Goal: Task Accomplishment & Management: Manage account settings

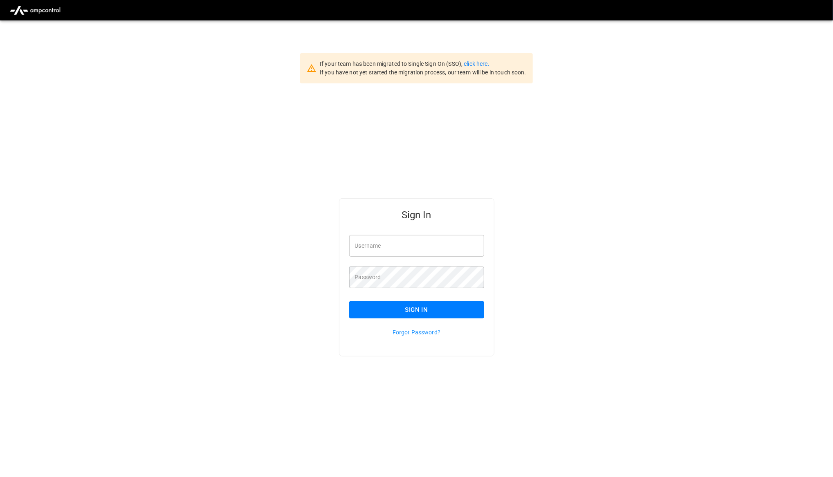
type input "**********"
click at [431, 311] on button "Sign In" at bounding box center [416, 309] width 135 height 17
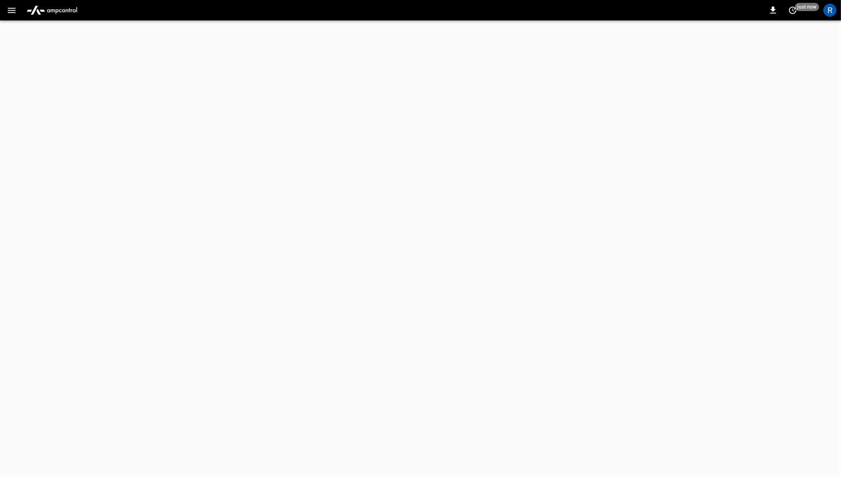
click at [9, 14] on icon "button" at bounding box center [12, 10] width 10 height 10
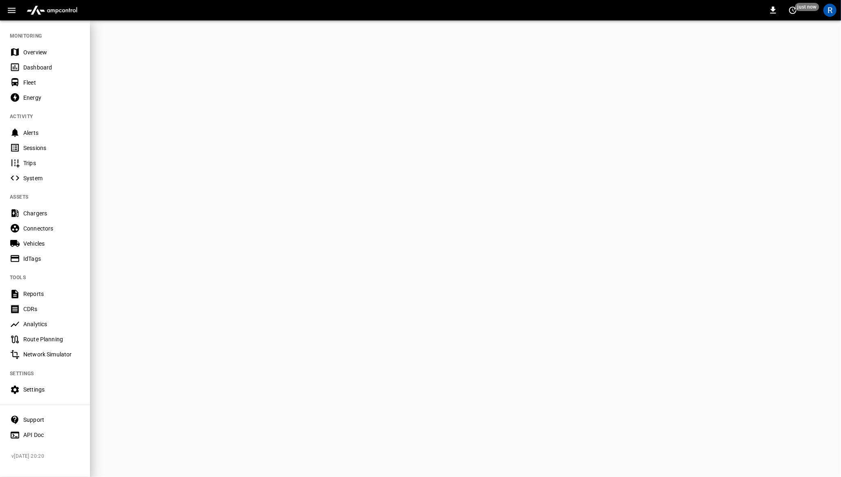
click at [139, 7] on div "0 just now R" at bounding box center [420, 10] width 841 height 20
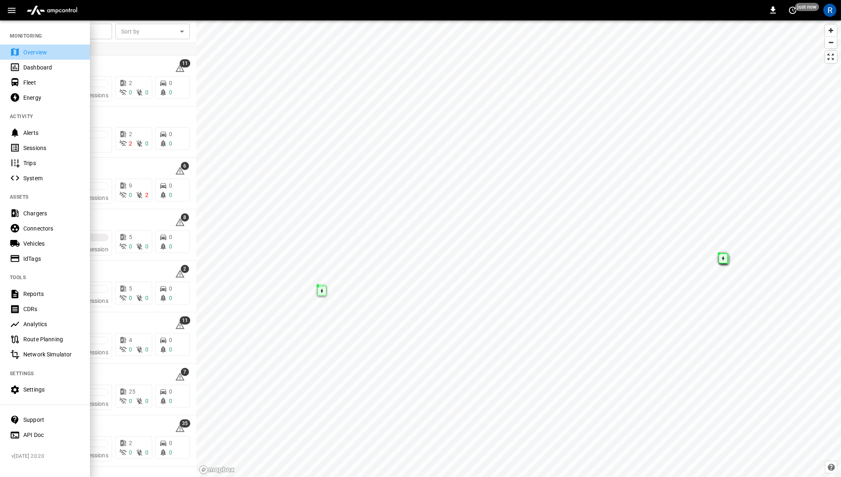
click at [26, 51] on div "Overview" at bounding box center [51, 52] width 57 height 8
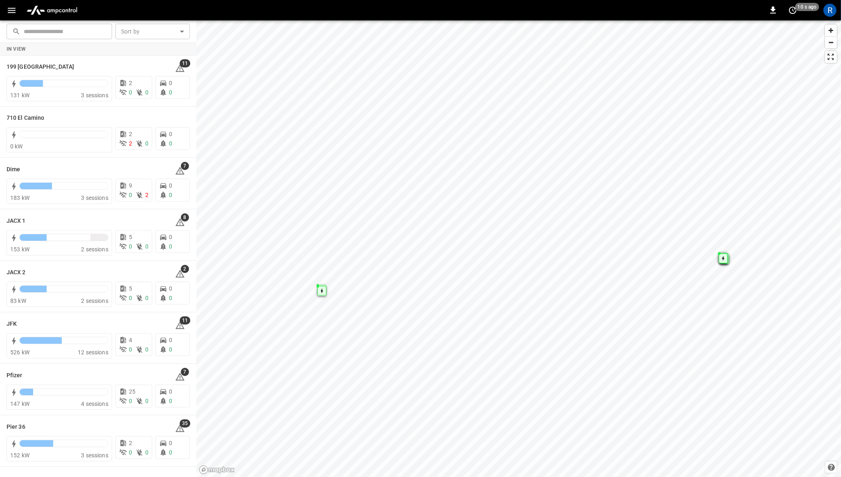
click at [14, 11] on icon "button" at bounding box center [12, 10] width 10 height 10
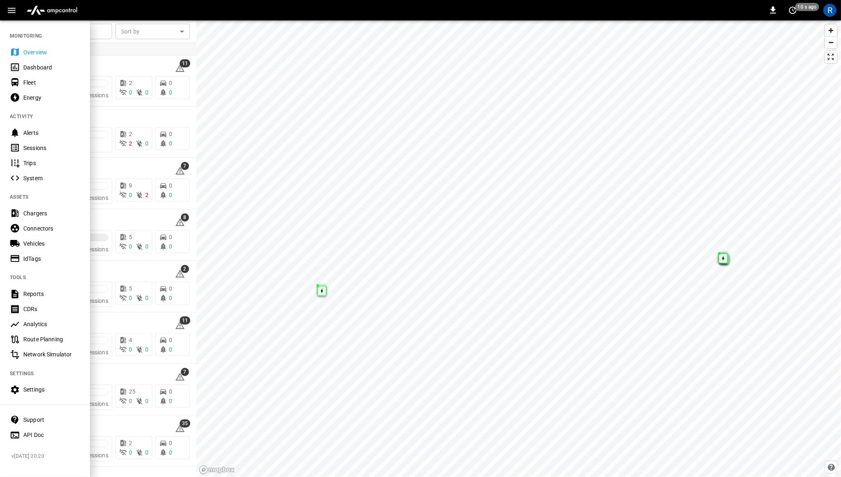
click at [38, 431] on div "API Doc" at bounding box center [51, 435] width 57 height 8
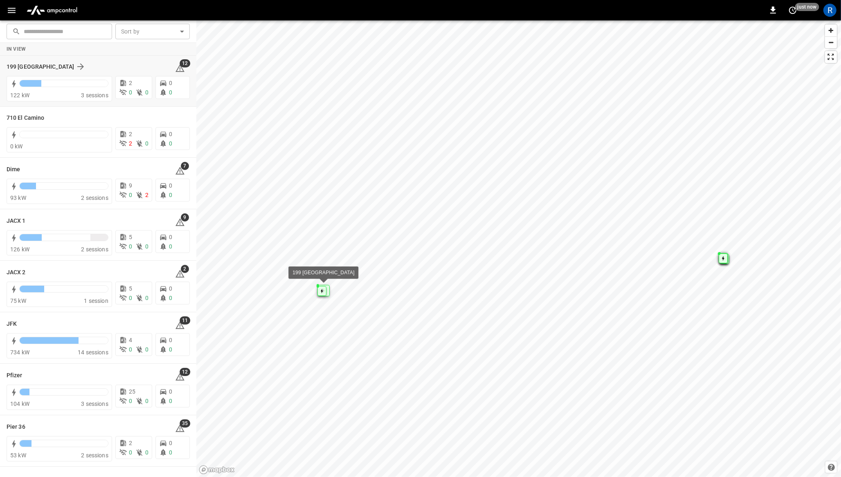
click at [59, 57] on div "199 Erie 12 122 kW 3 sessions 2 0 0 0 0" at bounding box center [98, 81] width 196 height 51
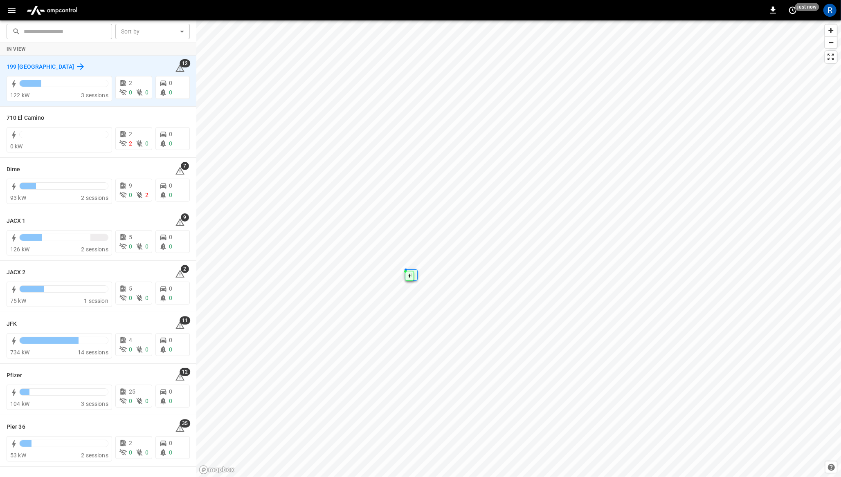
click at [17, 65] on h6 "199 [GEOGRAPHIC_DATA]" at bounding box center [40, 67] width 67 height 9
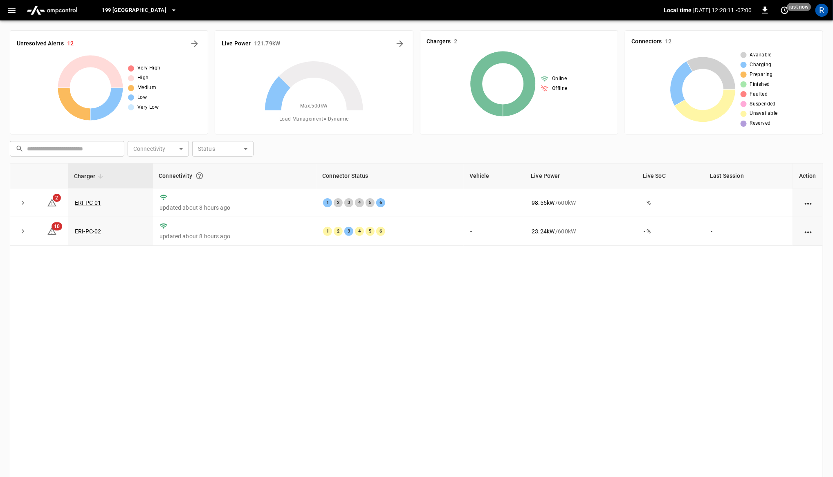
click at [116, 12] on span "199 [GEOGRAPHIC_DATA]" at bounding box center [134, 10] width 65 height 9
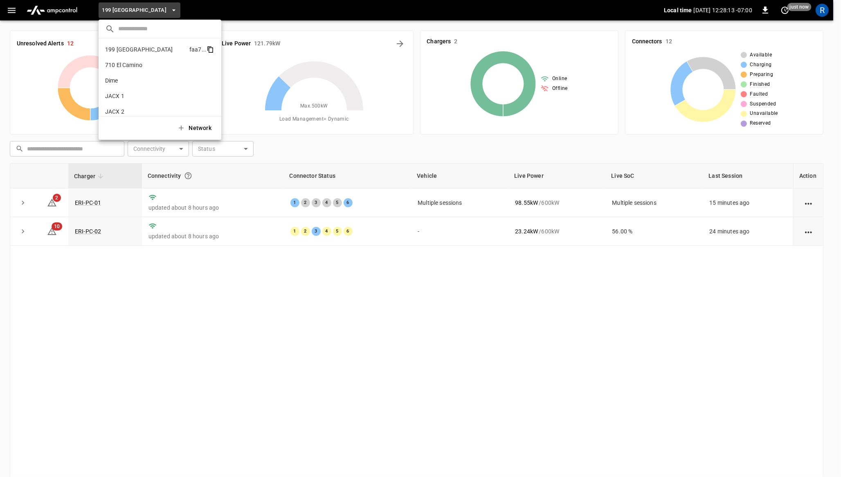
click at [209, 47] on icon "copy" at bounding box center [211, 49] width 4 height 5
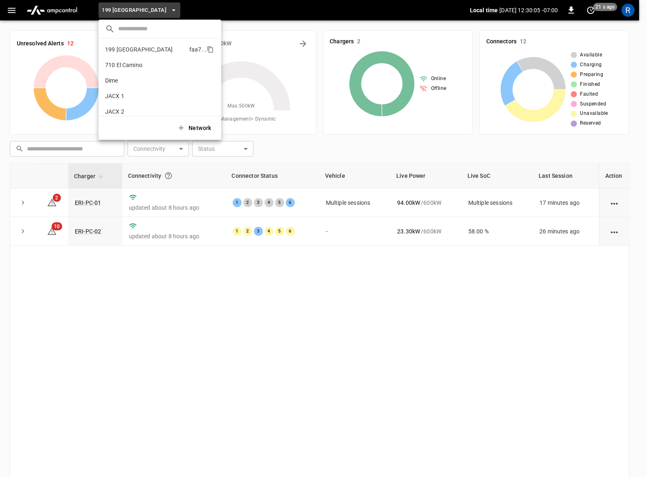
click at [90, 204] on div at bounding box center [323, 238] width 647 height 477
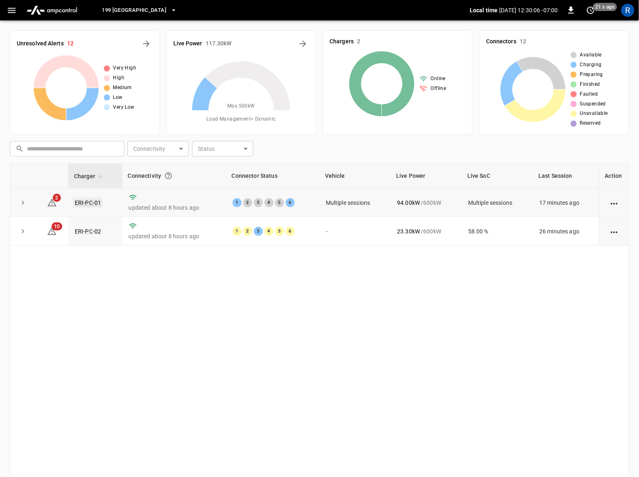
click at [90, 202] on link "ERI-PC-01" at bounding box center [87, 203] width 29 height 10
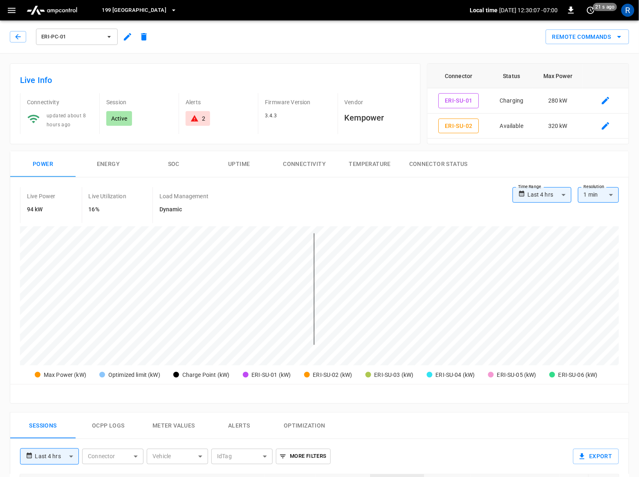
click at [124, 34] on icon "button" at bounding box center [128, 37] width 10 height 10
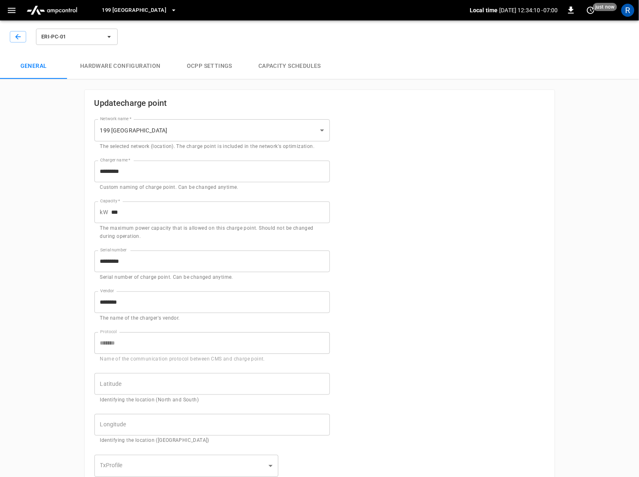
type input "*********"
type input "**********"
click at [120, 10] on span "199 [GEOGRAPHIC_DATA]" at bounding box center [134, 10] width 65 height 9
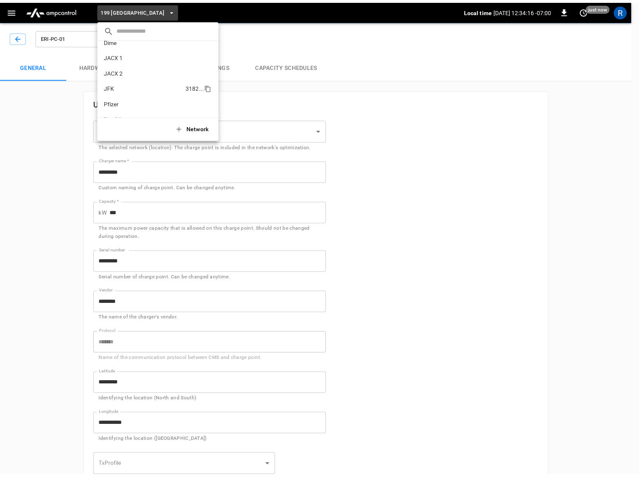
scroll to position [53, 0]
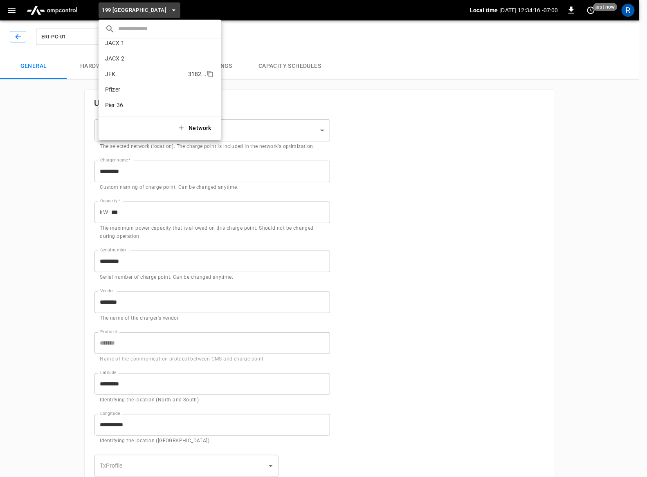
click at [139, 76] on p "JFK" at bounding box center [145, 74] width 80 height 8
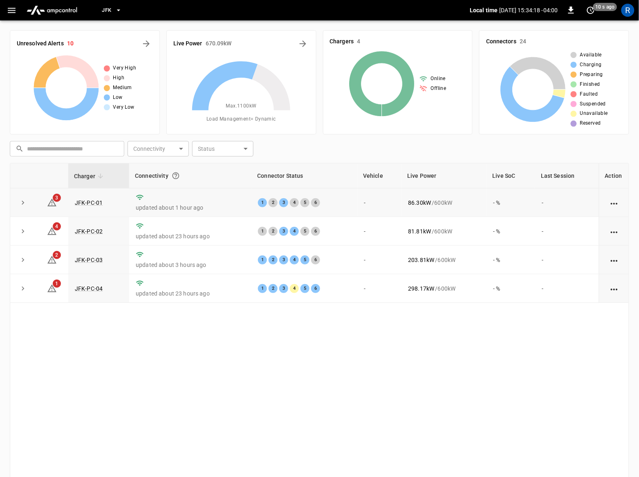
click at [98, 197] on td "JFK-PC-01" at bounding box center [98, 203] width 61 height 29
click at [97, 199] on td "JFK-PC-01" at bounding box center [98, 203] width 61 height 29
click at [98, 200] on link "JFK-PC-01" at bounding box center [88, 203] width 31 height 10
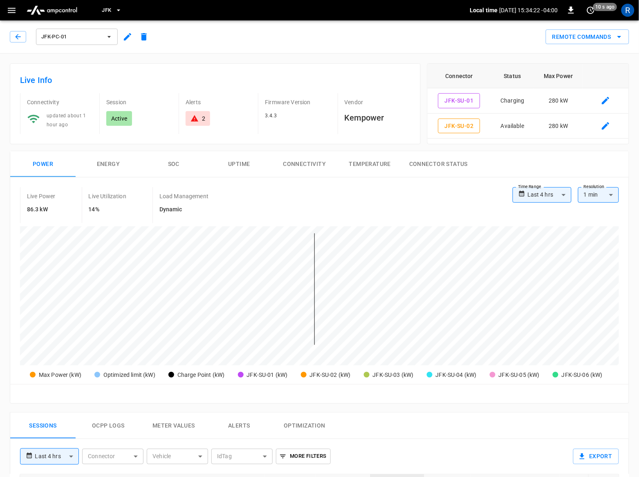
click at [125, 38] on icon "button" at bounding box center [128, 37] width 10 height 10
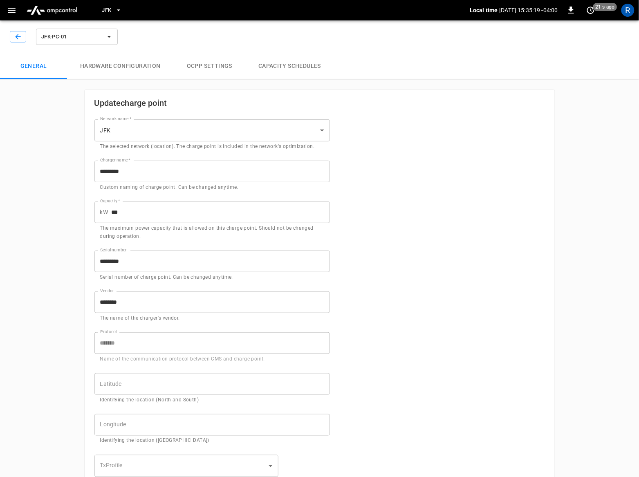
click at [112, 14] on button "JFK" at bounding box center [112, 10] width 27 height 16
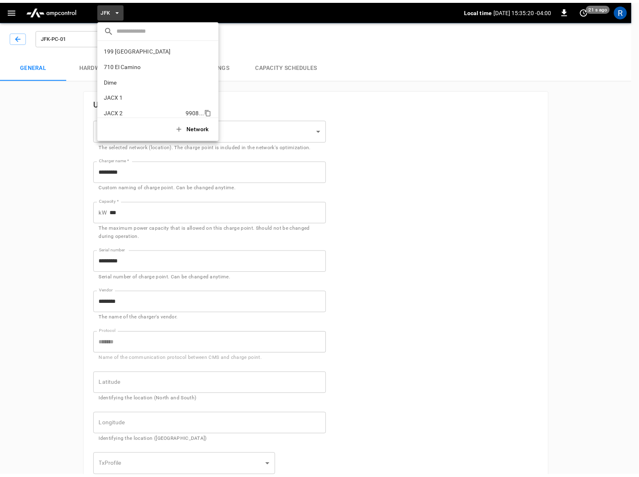
scroll to position [53, 0]
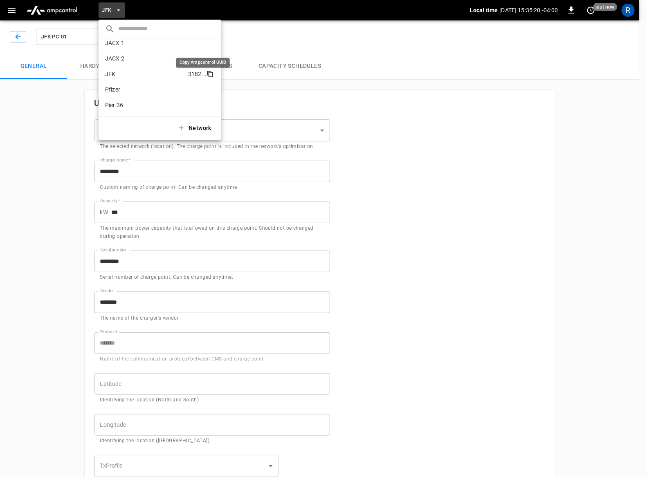
click at [207, 71] on icon "copy" at bounding box center [209, 73] width 4 height 4
type input "*********"
type input "**********"
click at [129, 103] on p "Pier 36" at bounding box center [145, 105] width 81 height 8
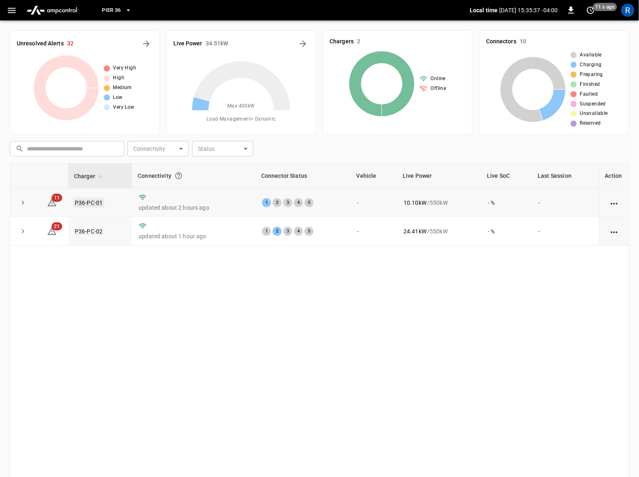
click at [92, 202] on link "P36-PC-01" at bounding box center [88, 203] width 31 height 10
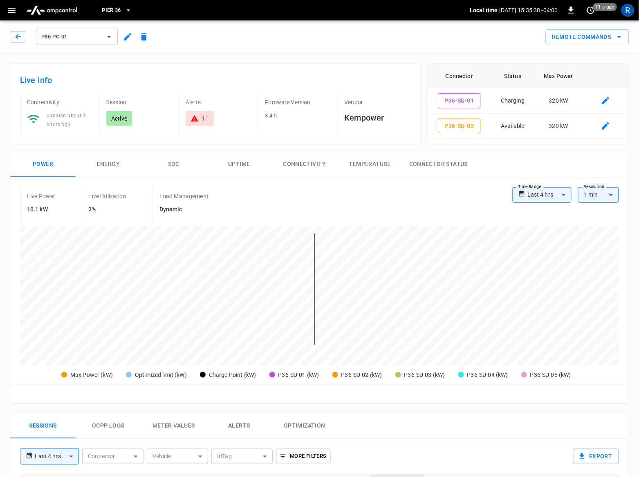
click at [127, 33] on icon "button" at bounding box center [128, 37] width 10 height 10
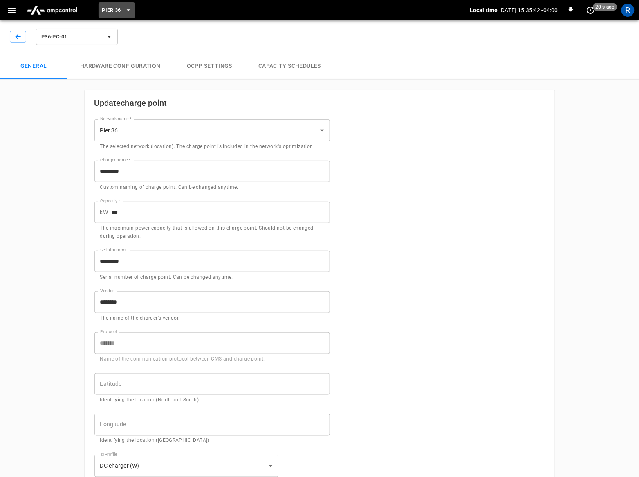
click at [119, 6] on span "Pier 36" at bounding box center [111, 10] width 19 height 9
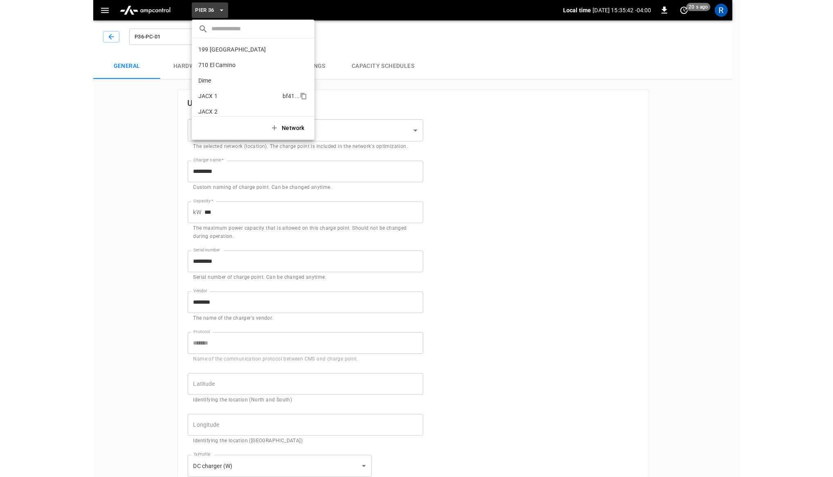
scroll to position [53, 0]
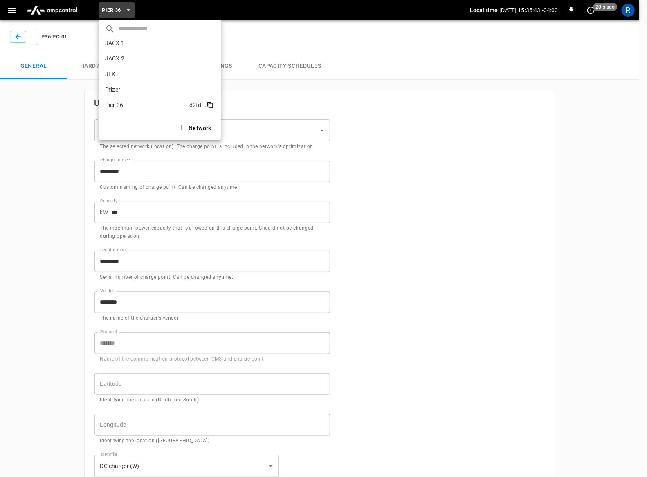
click at [207, 105] on icon "copy" at bounding box center [210, 104] width 7 height 7
click at [207, 102] on icon "copy" at bounding box center [209, 104] width 4 height 4
type input "*********"
type input "**********"
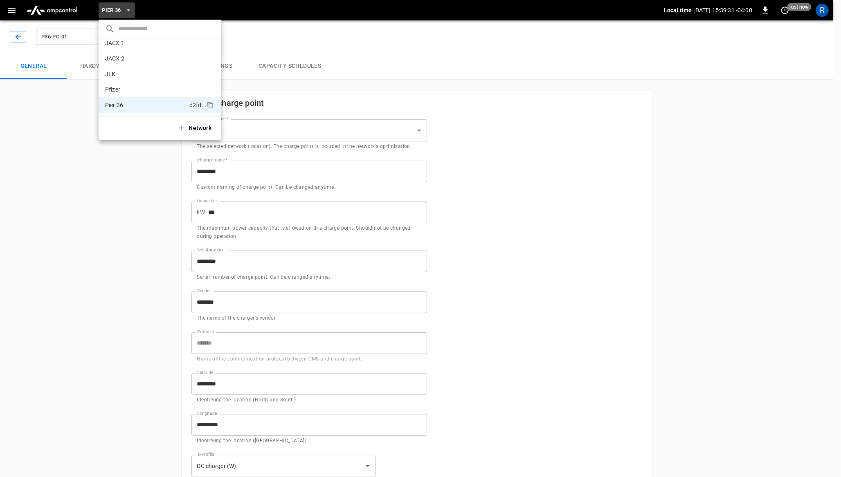
click at [46, 129] on div at bounding box center [420, 238] width 841 height 477
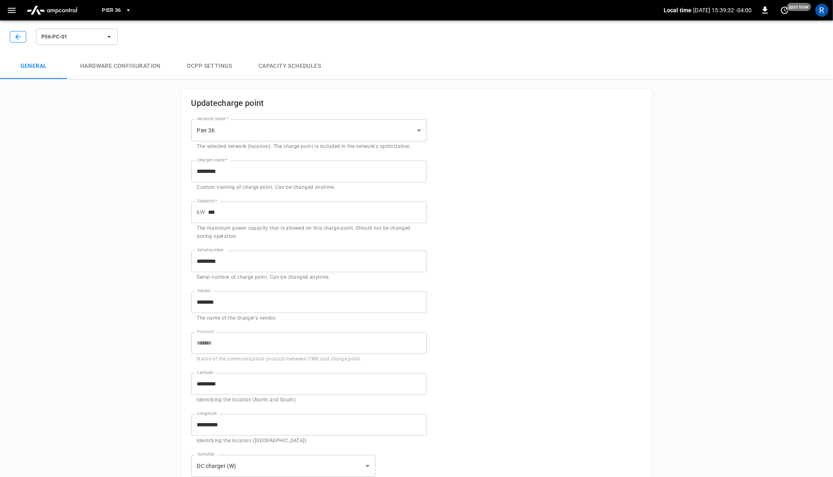
click at [24, 36] on button "button" at bounding box center [18, 36] width 16 height 11
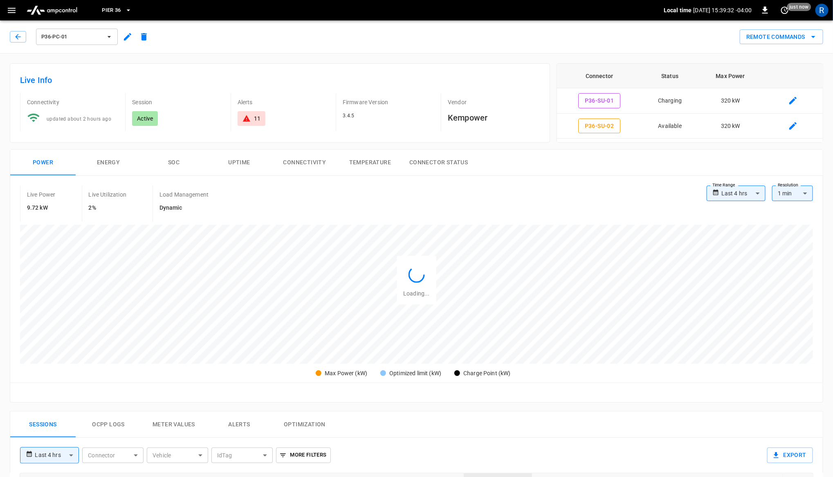
click at [16, 18] on div "Pier 36 Local time [DATE] 15:39:32 -04:00 0 just now R" at bounding box center [416, 10] width 833 height 20
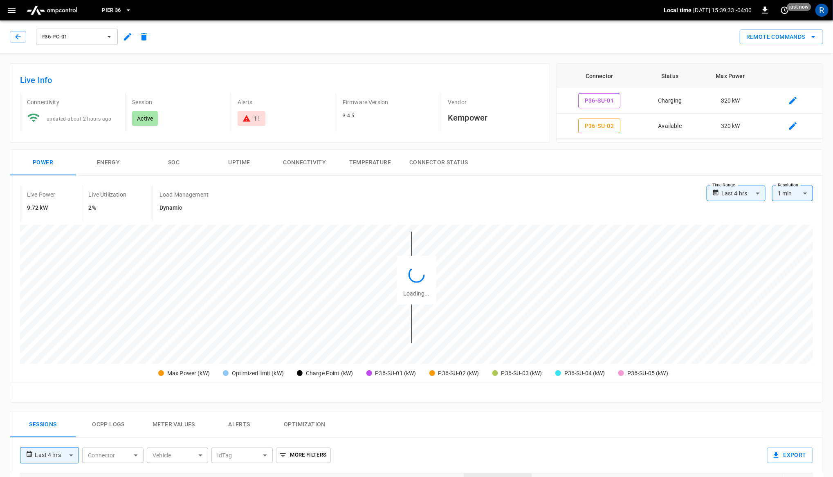
click at [14, 14] on icon "button" at bounding box center [12, 10] width 10 height 10
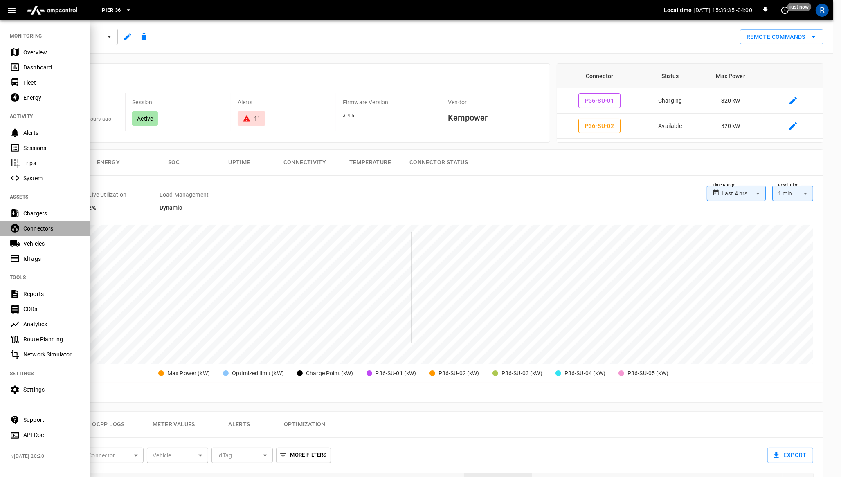
click at [40, 230] on div "Connectors" at bounding box center [51, 229] width 57 height 8
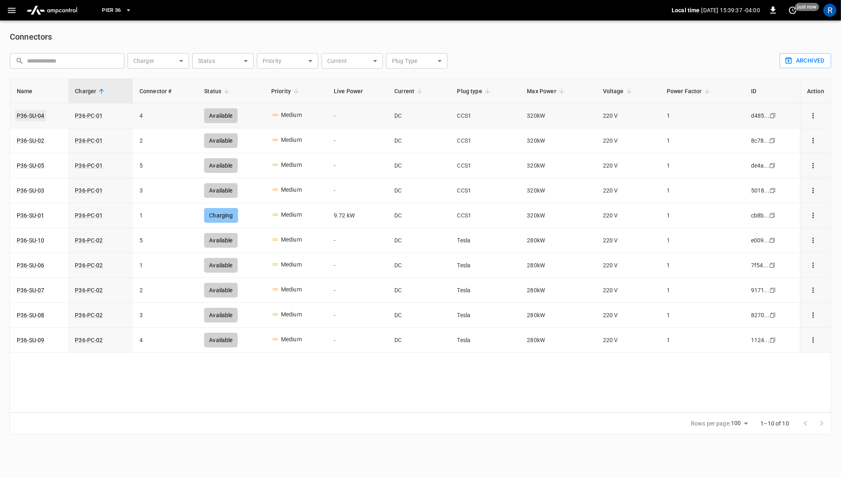
click at [21, 114] on link "P36-SU-04" at bounding box center [30, 115] width 31 height 11
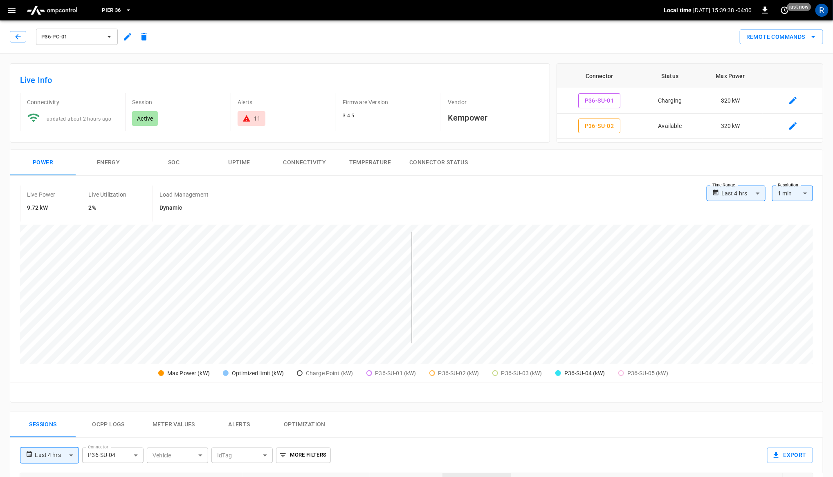
type input "**********"
click at [130, 37] on icon "button" at bounding box center [128, 37] width 10 height 10
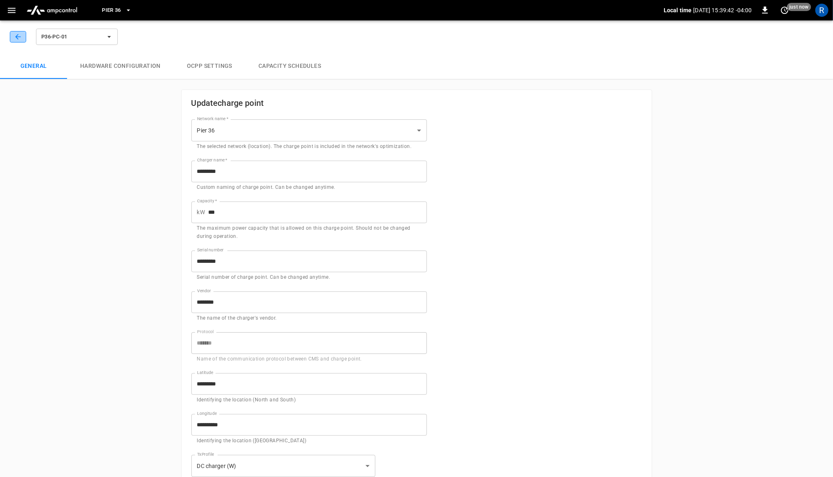
click at [22, 37] on button "button" at bounding box center [18, 36] width 16 height 11
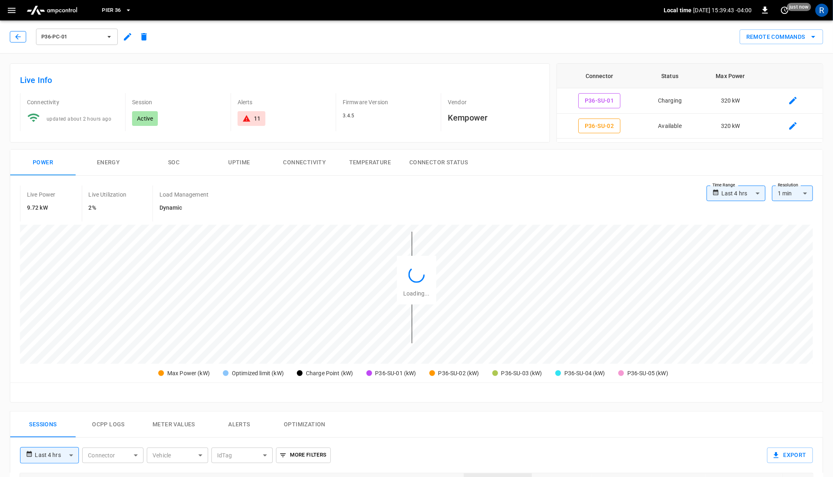
type input "**********"
click at [22, 37] on button "button" at bounding box center [18, 36] width 16 height 11
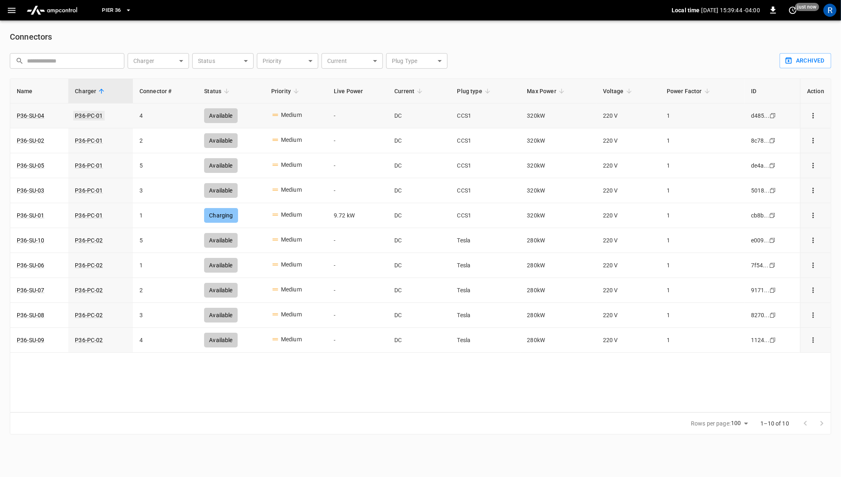
click at [85, 116] on link "P36-PC-01" at bounding box center [88, 116] width 31 height 10
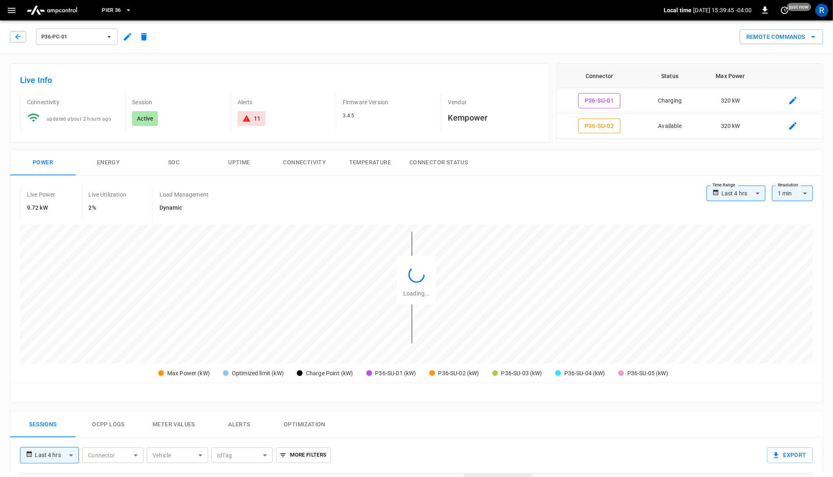
type input "**********"
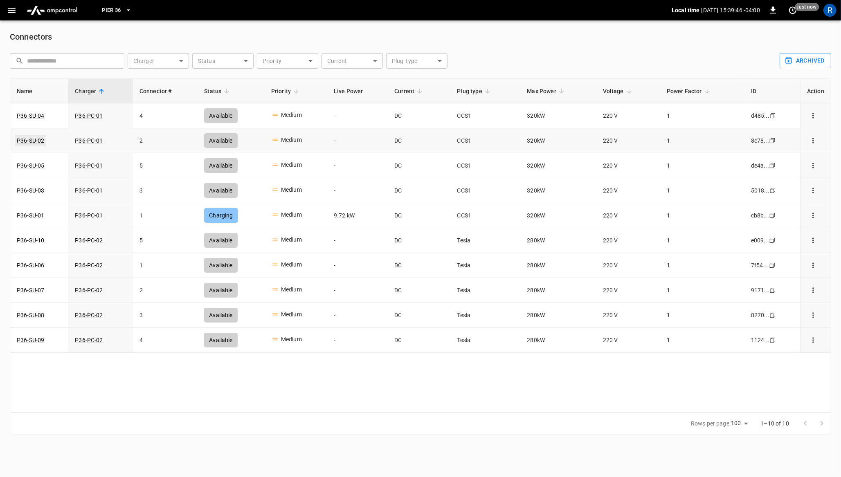
click at [36, 137] on link "P36-SU-02" at bounding box center [30, 140] width 31 height 11
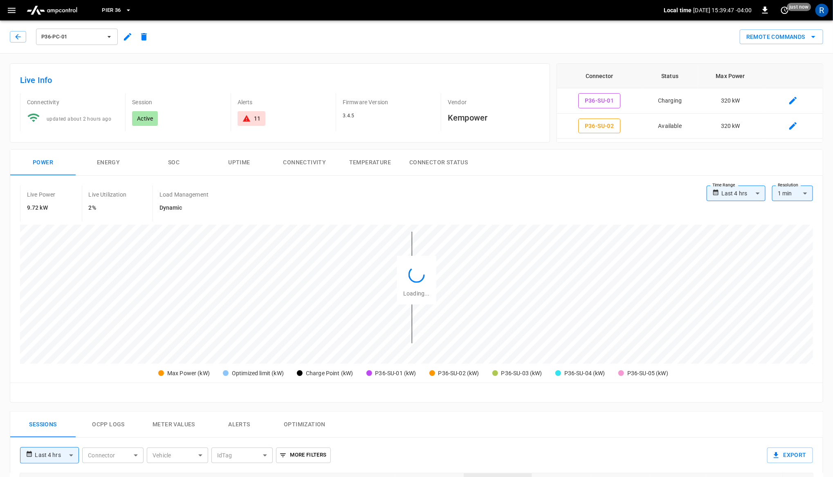
type input "**********"
click at [124, 38] on icon "button" at bounding box center [128, 37] width 10 height 10
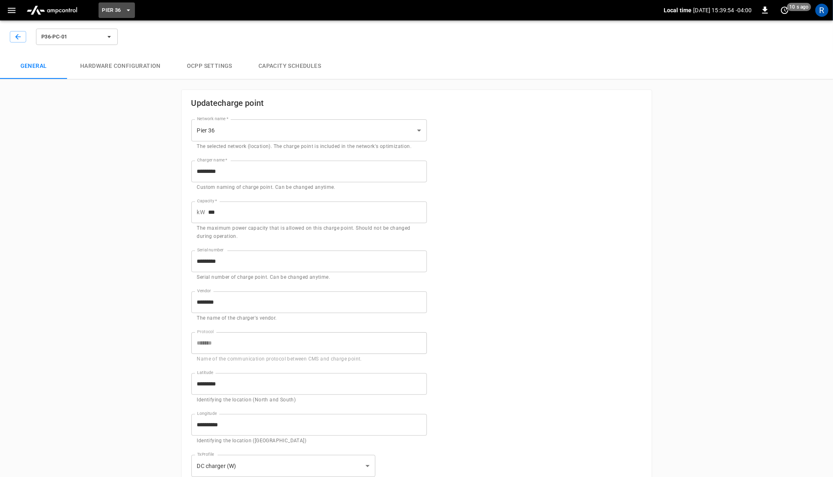
click at [110, 8] on span "Pier 36" at bounding box center [111, 10] width 19 height 9
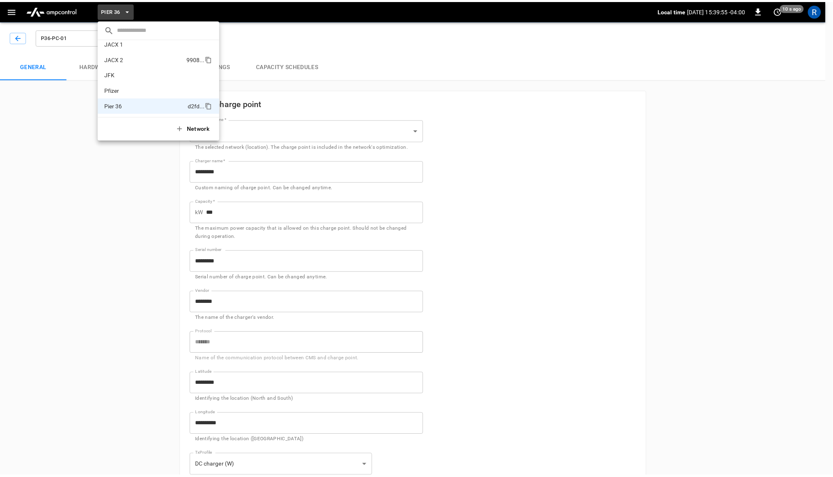
scroll to position [51, 0]
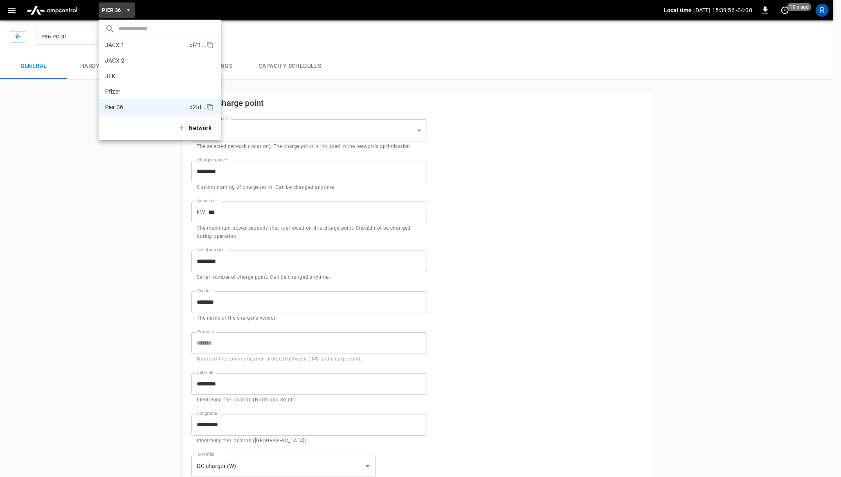
click at [144, 43] on p "JACX 1" at bounding box center [145, 45] width 81 height 8
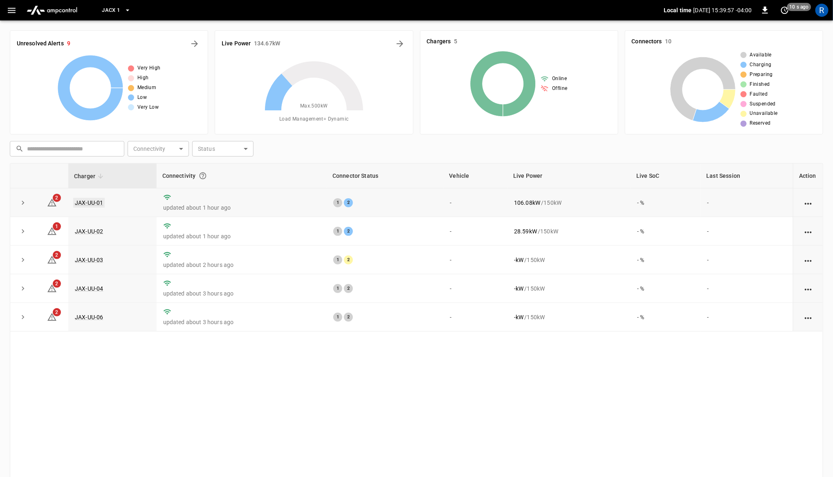
click at [94, 205] on link "JAX-UU-01" at bounding box center [88, 203] width 31 height 10
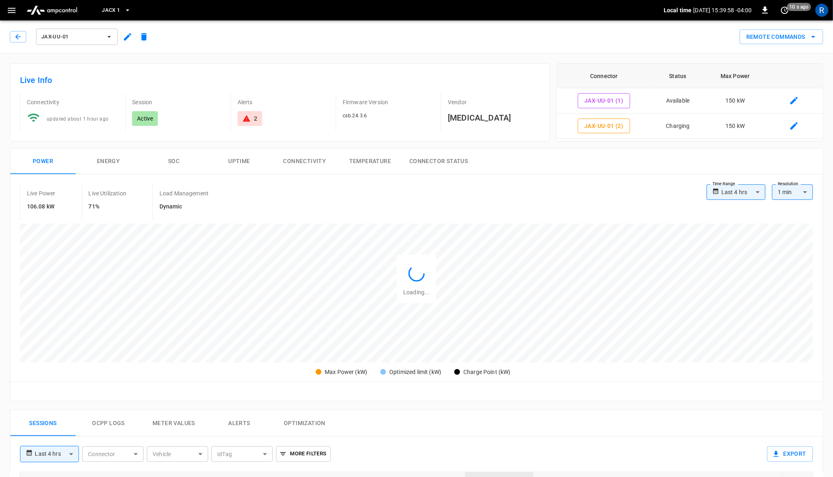
click at [125, 34] on icon "button" at bounding box center [128, 37] width 10 height 10
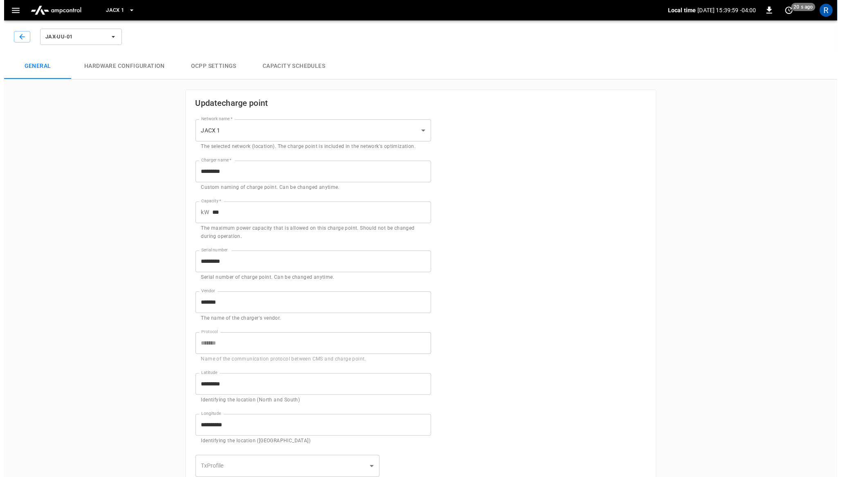
scroll to position [18, 0]
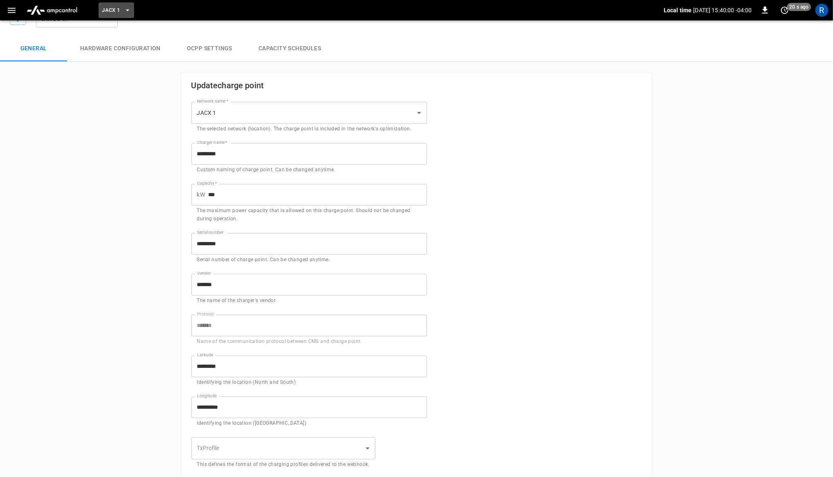
click at [121, 9] on button "JACX 1" at bounding box center [116, 10] width 35 height 16
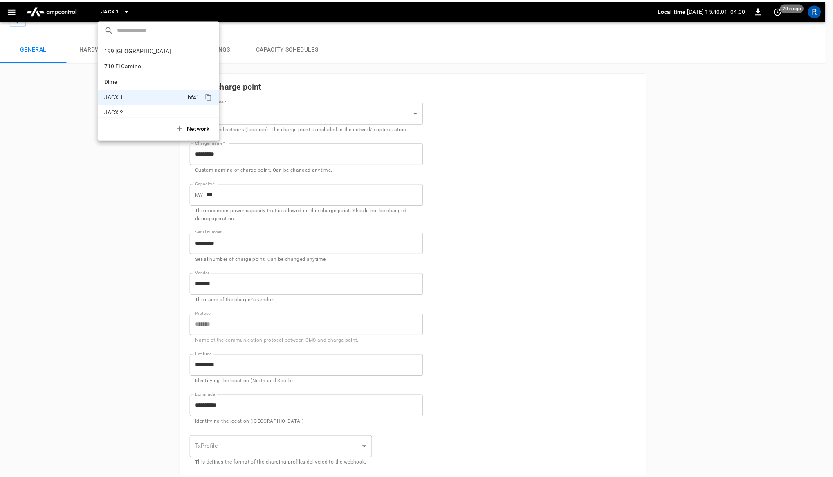
scroll to position [44, 0]
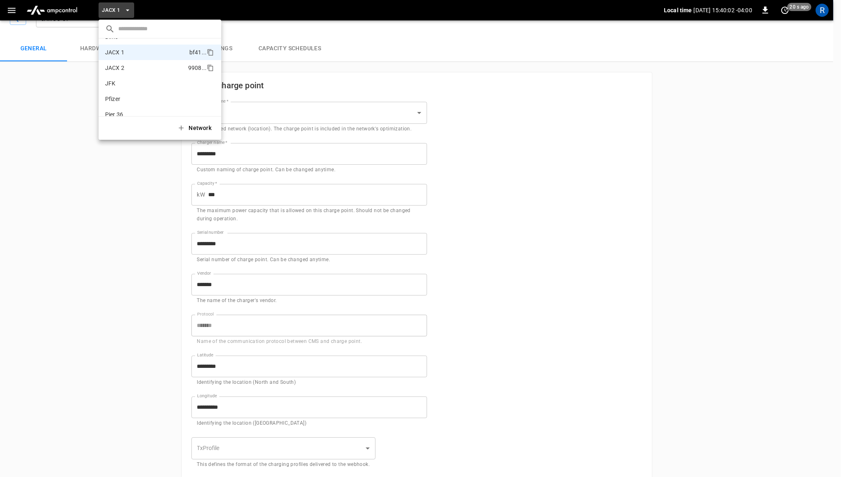
click at [135, 64] on p "JACX 2" at bounding box center [145, 68] width 80 height 8
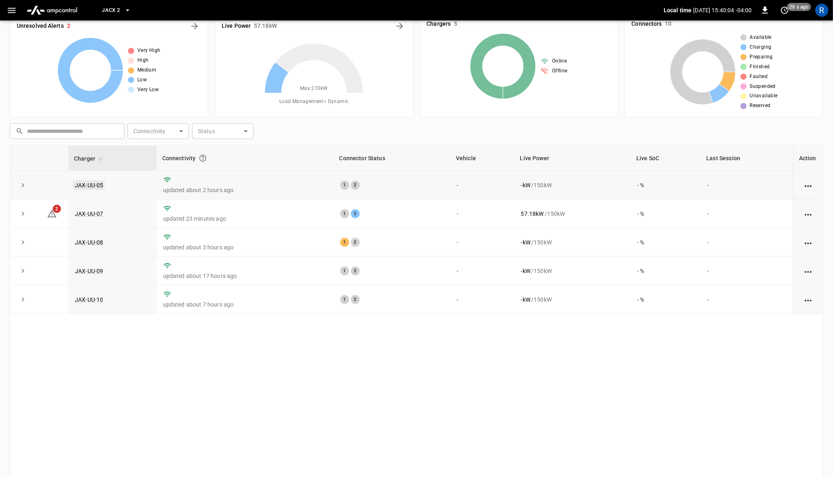
click at [89, 186] on link "JAX-UU-05" at bounding box center [88, 185] width 31 height 10
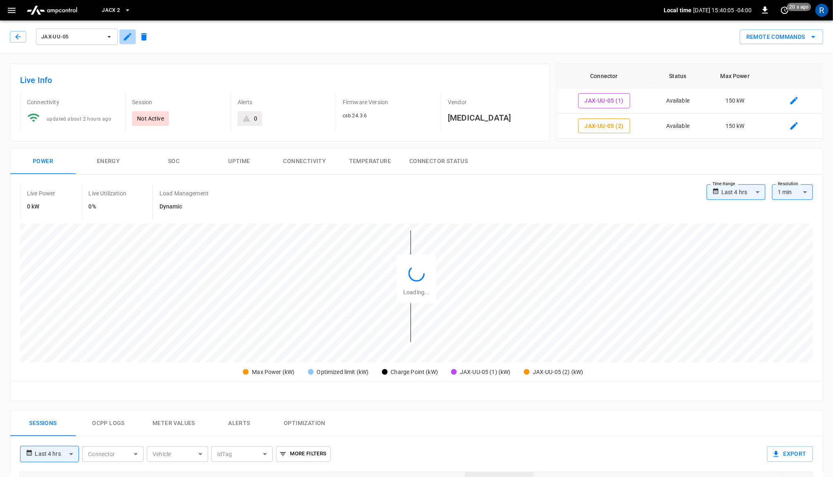
click at [123, 40] on icon "button" at bounding box center [128, 37] width 10 height 10
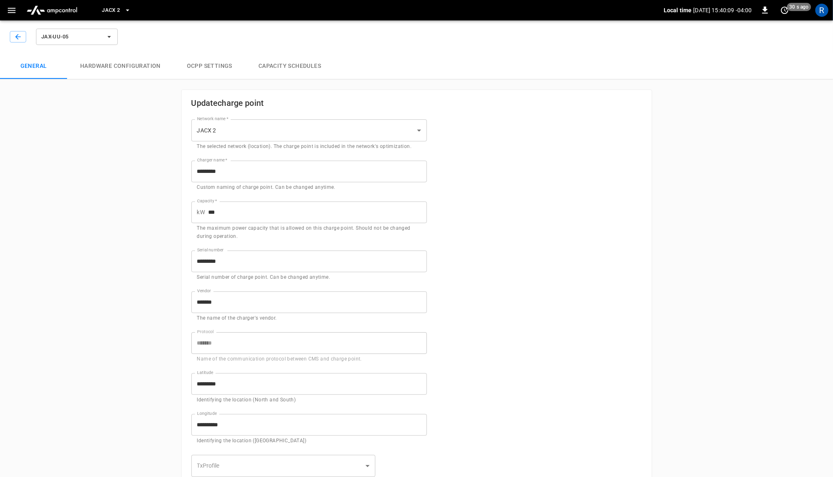
click at [13, 30] on div "JAX-UU-05" at bounding box center [65, 37] width 110 height 20
click at [15, 33] on icon "button" at bounding box center [18, 37] width 8 height 8
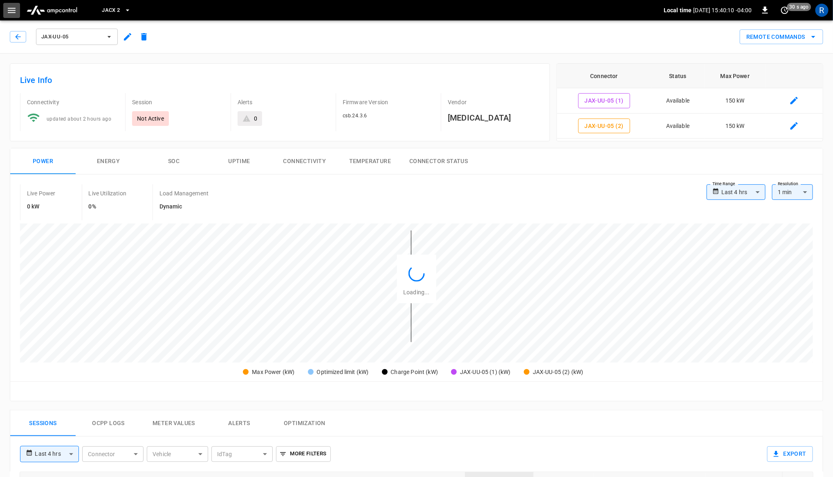
click at [13, 16] on button "button" at bounding box center [11, 10] width 17 height 15
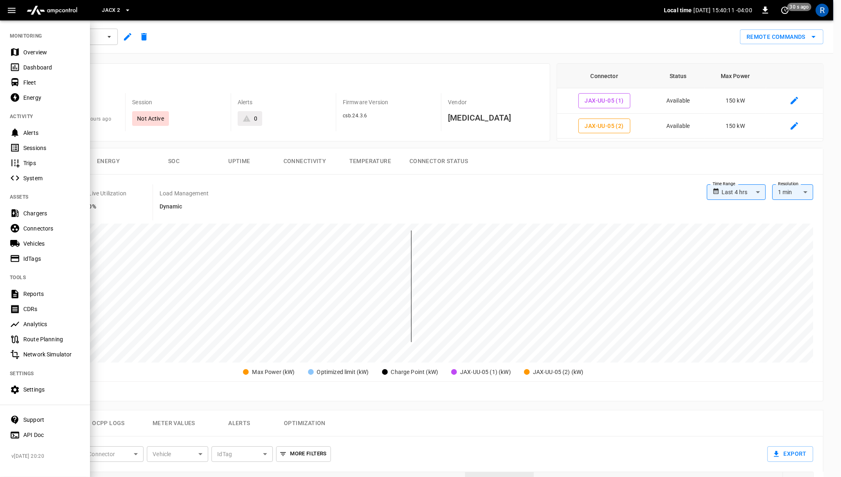
click at [46, 228] on div "Connectors" at bounding box center [51, 229] width 57 height 8
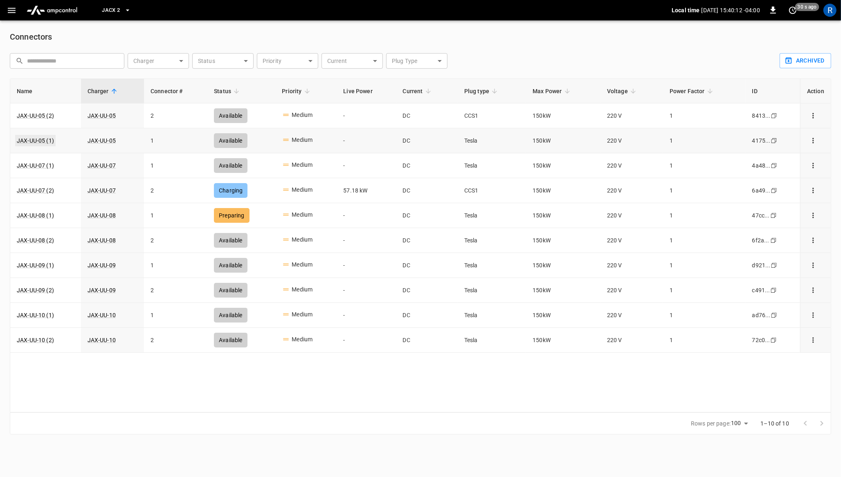
click at [47, 142] on link "JAX-UU-05 (1)" at bounding box center [35, 140] width 40 height 11
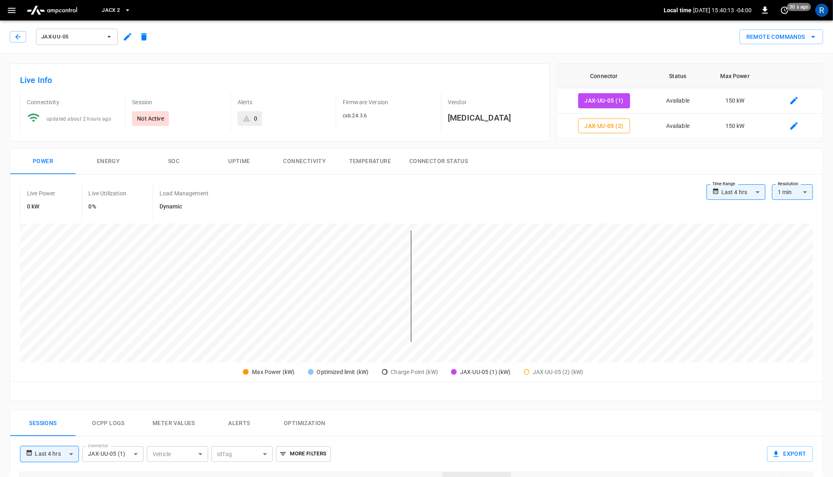
type input "**********"
drag, startPoint x: 123, startPoint y: 38, endPoint x: 126, endPoint y: 64, distance: 26.0
click at [126, 64] on div "**********" at bounding box center [416, 427] width 833 height 820
click at [793, 103] on icon "connector table" at bounding box center [794, 100] width 7 height 7
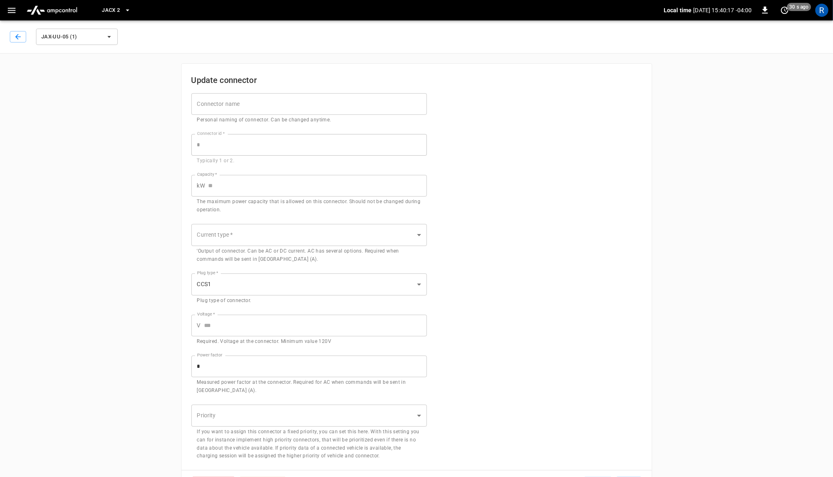
type input "**********"
type input "***"
type input "**"
type input "*****"
type input "***"
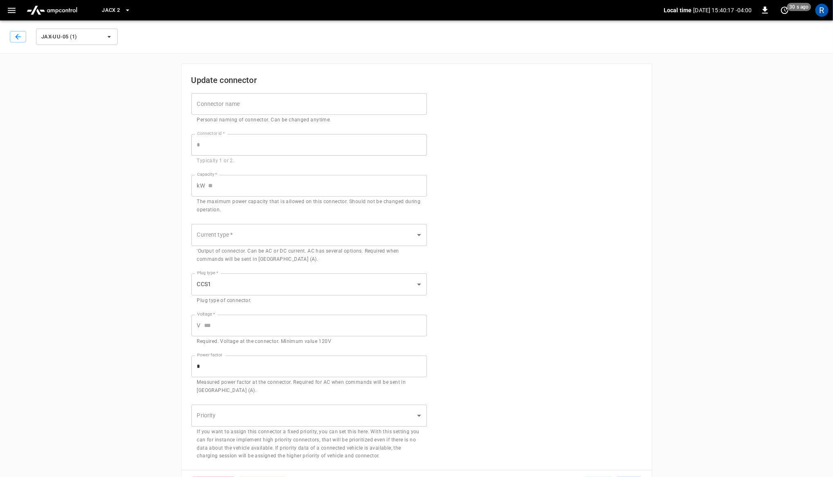
type input "*"
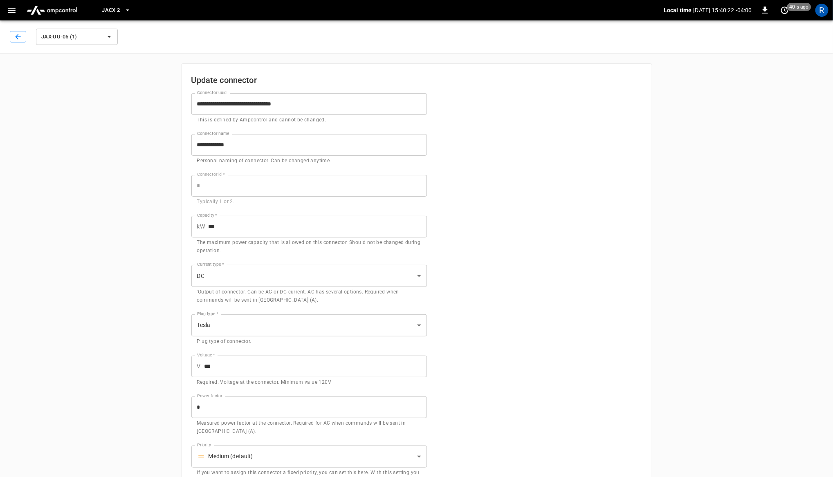
click at [15, 10] on icon "button" at bounding box center [12, 10] width 8 height 5
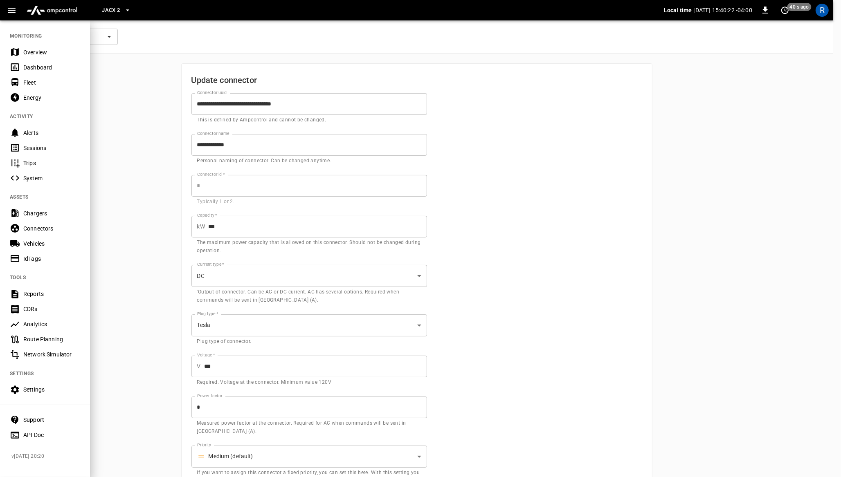
click at [123, 4] on button "JACX 2" at bounding box center [116, 10] width 35 height 16
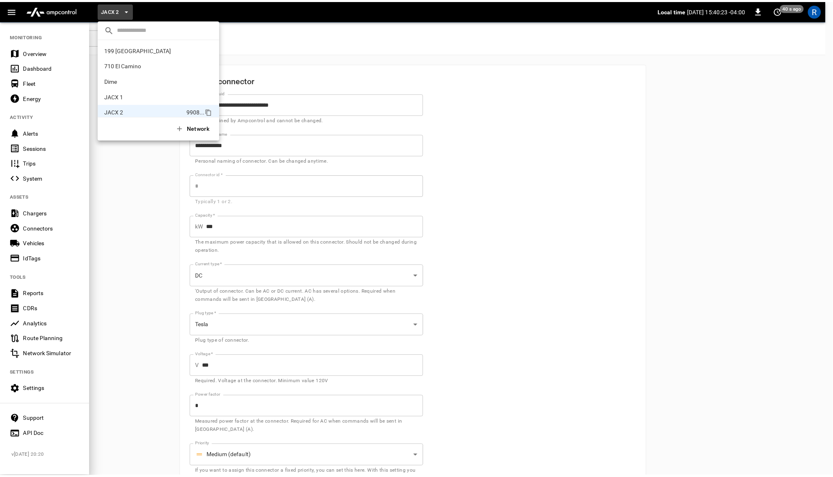
scroll to position [53, 0]
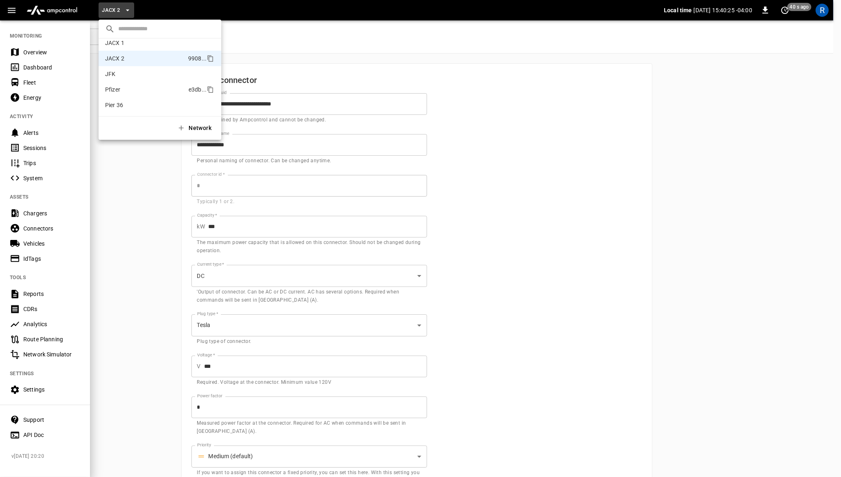
click at [130, 87] on p "Pfizer" at bounding box center [145, 89] width 80 height 8
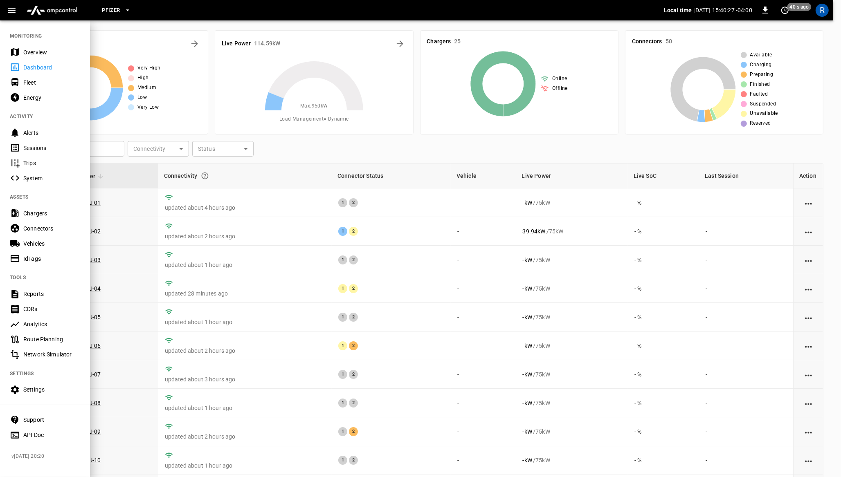
click at [200, 30] on div at bounding box center [420, 238] width 841 height 477
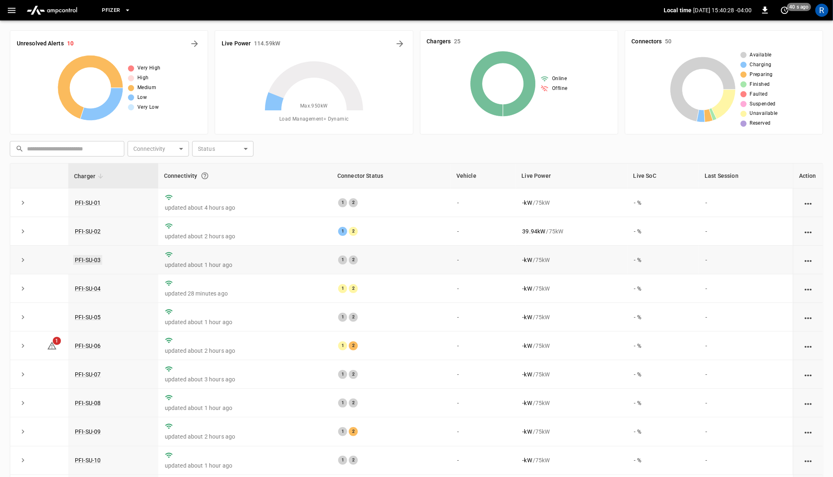
click at [86, 258] on link "PFI-SU-03" at bounding box center [87, 260] width 29 height 10
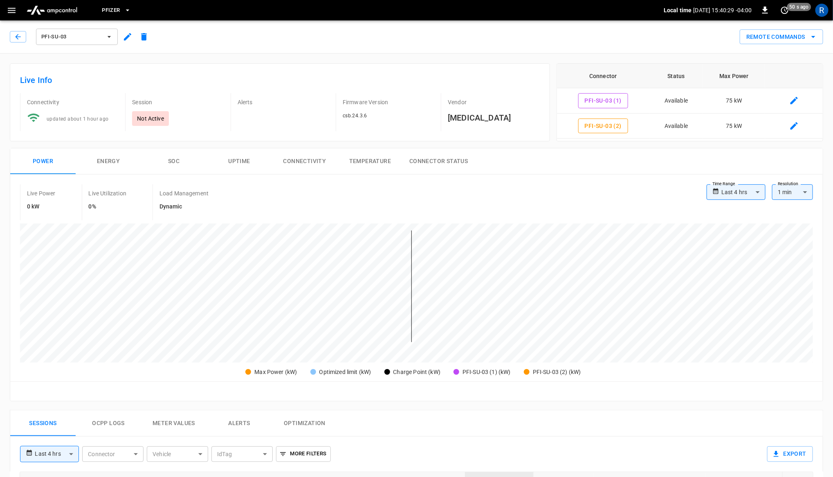
click at [127, 42] on button "button" at bounding box center [127, 36] width 16 height 15
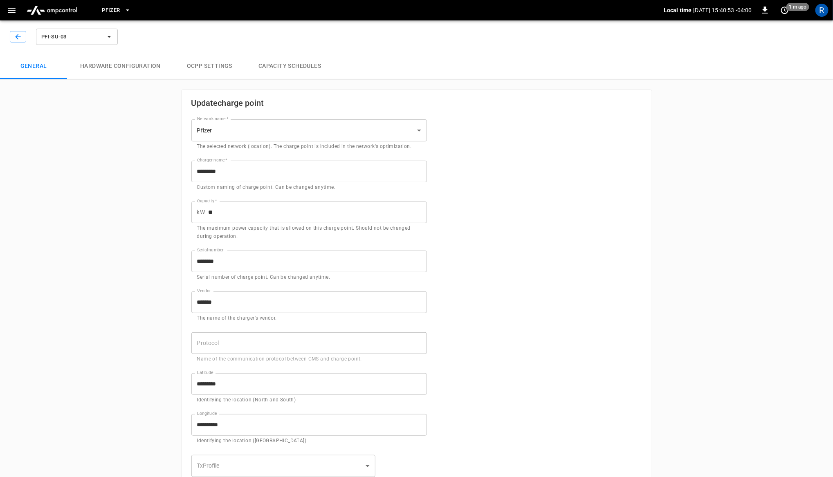
drag, startPoint x: 116, startPoint y: 19, endPoint x: 115, endPoint y: 13, distance: 6.1
click at [115, 18] on div "Pfizer" at bounding box center [375, 10] width 577 height 19
click at [115, 12] on span "Pfizer" at bounding box center [111, 10] width 18 height 9
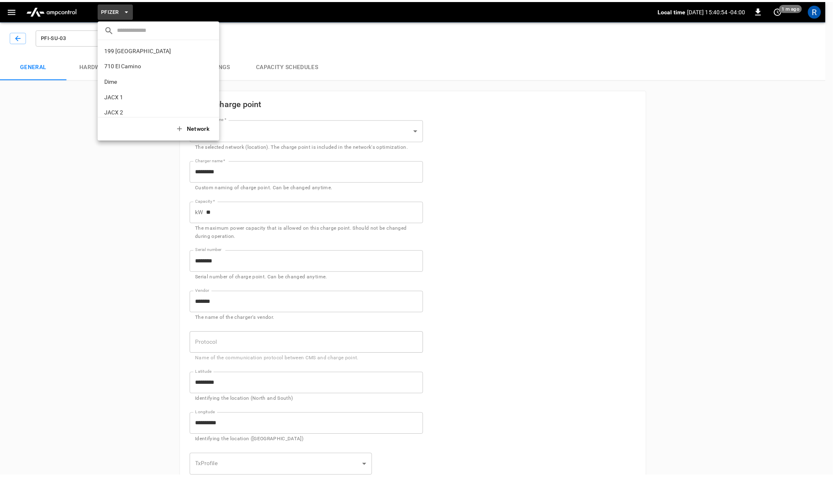
scroll to position [53, 0]
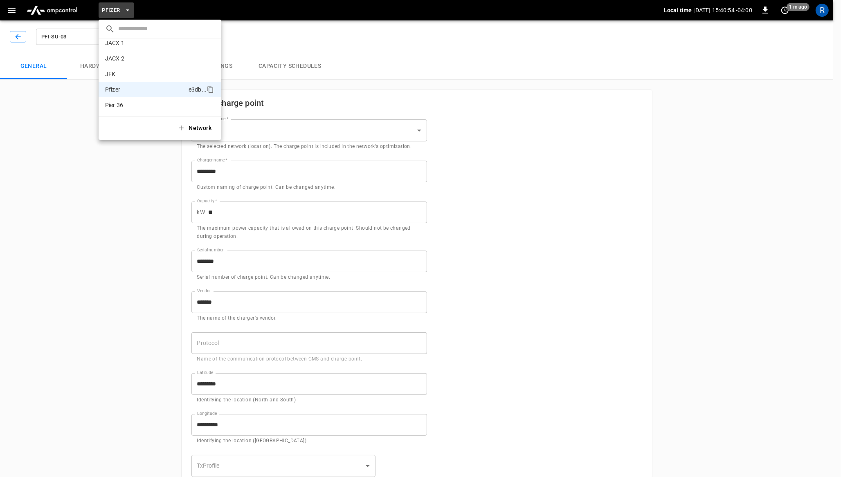
click at [14, 13] on div at bounding box center [420, 238] width 841 height 477
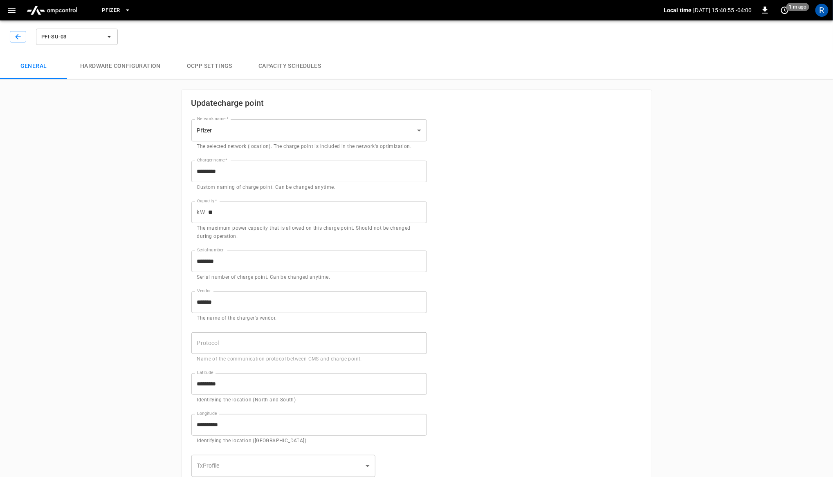
click at [13, 10] on icon "button" at bounding box center [12, 10] width 8 height 5
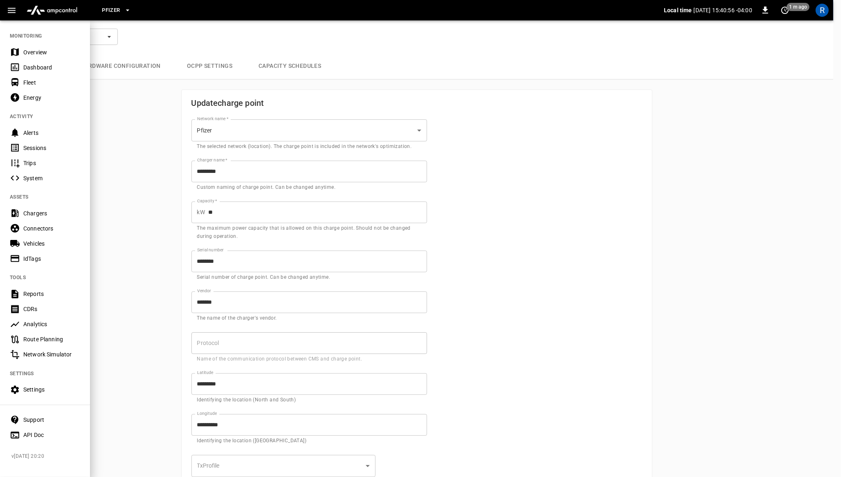
click at [32, 49] on div "Overview" at bounding box center [51, 52] width 57 height 8
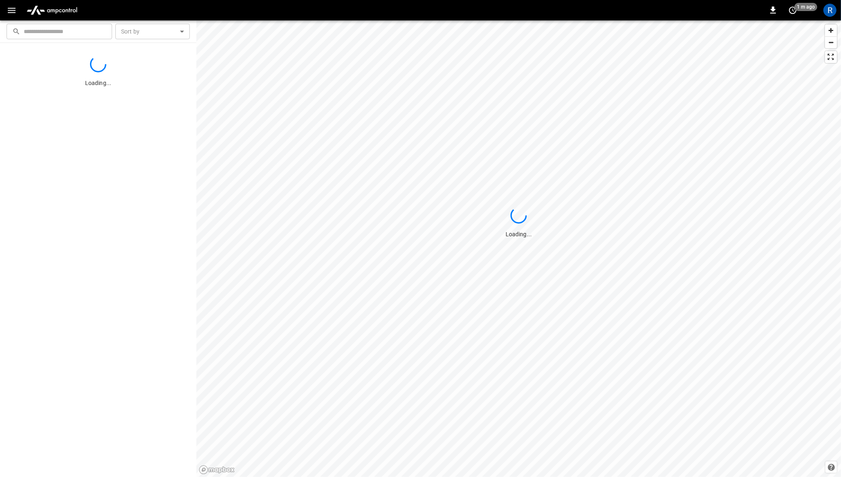
click at [13, 9] on icon "button" at bounding box center [12, 10] width 10 height 10
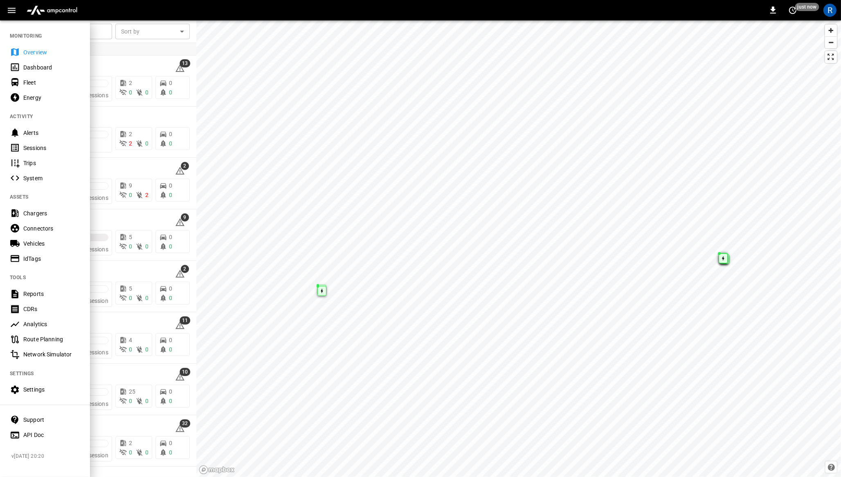
click at [34, 209] on div "Chargers" at bounding box center [51, 213] width 57 height 8
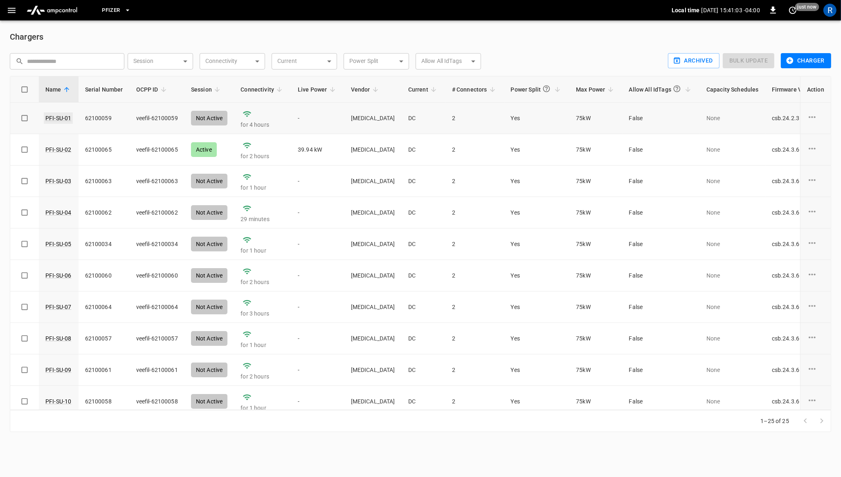
click at [52, 122] on link "PFI-SU-01" at bounding box center [58, 117] width 29 height 11
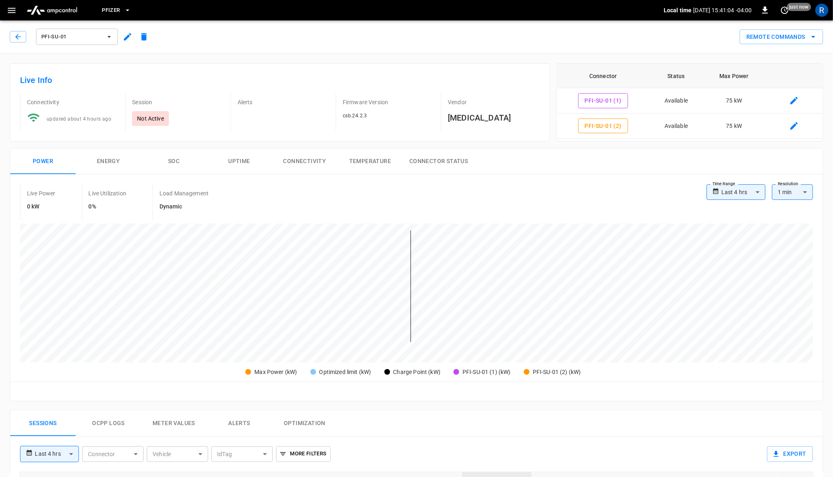
click at [122, 40] on button "button" at bounding box center [127, 36] width 16 height 15
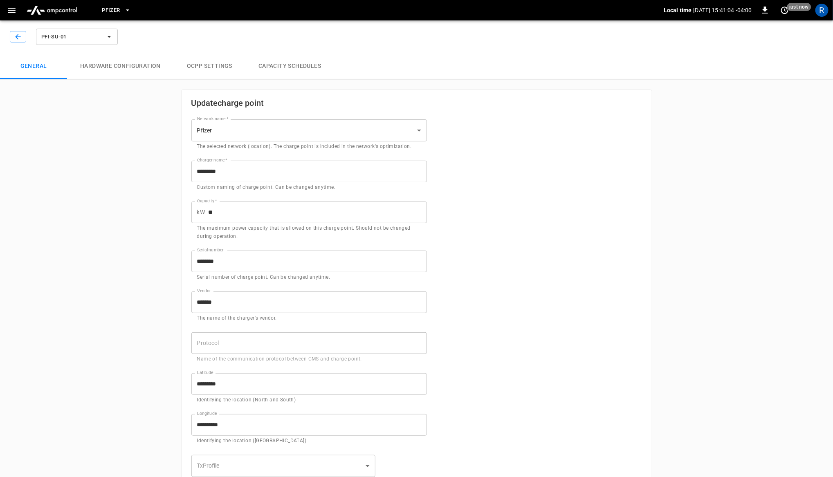
type input "**********"
click at [36, 9] on img "menu" at bounding box center [51, 10] width 57 height 16
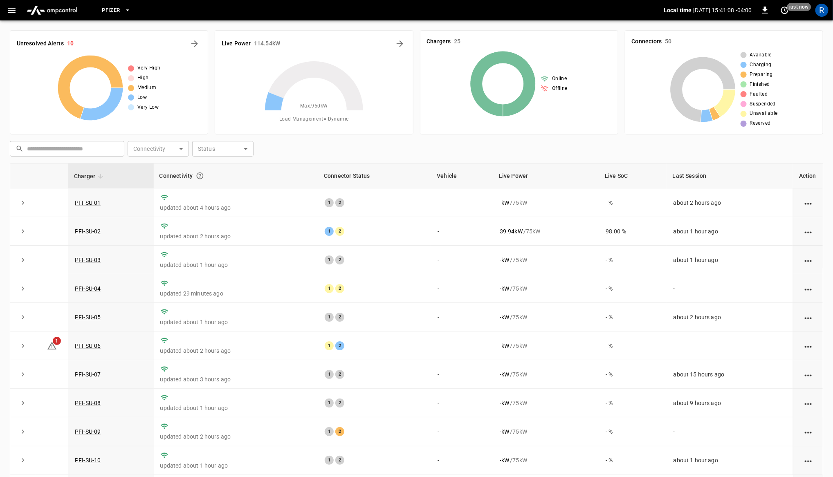
click at [11, 11] on icon "button" at bounding box center [12, 10] width 10 height 10
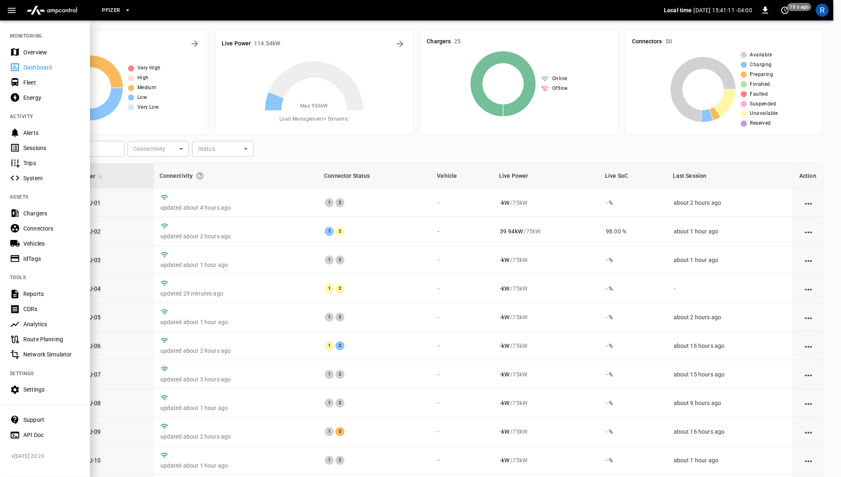
click at [113, 13] on span "Pfizer" at bounding box center [111, 10] width 18 height 9
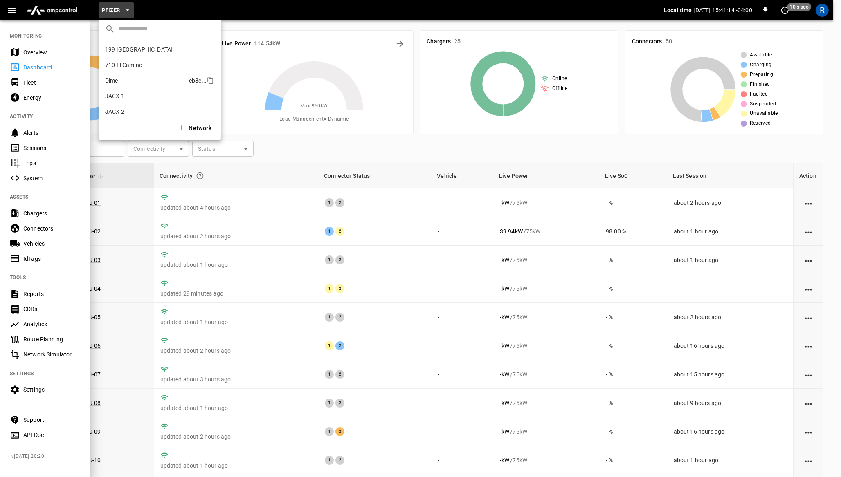
click at [125, 79] on p "Dime" at bounding box center [145, 80] width 81 height 8
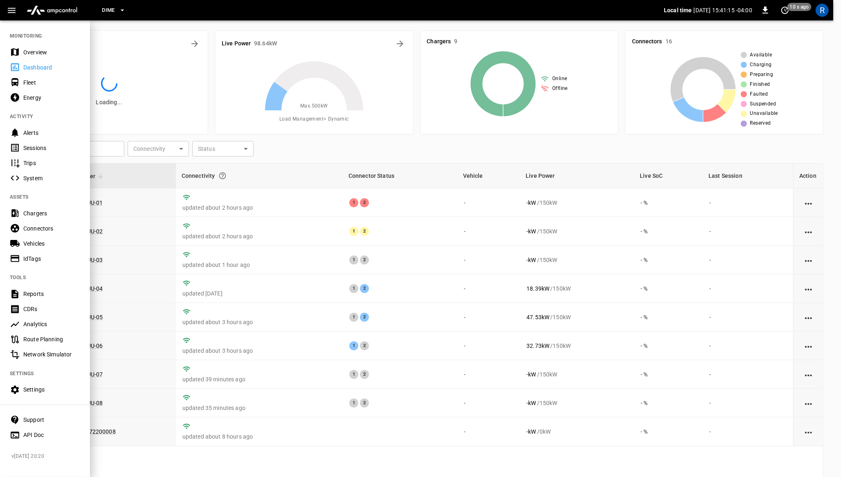
click at [106, 204] on div at bounding box center [420, 238] width 841 height 477
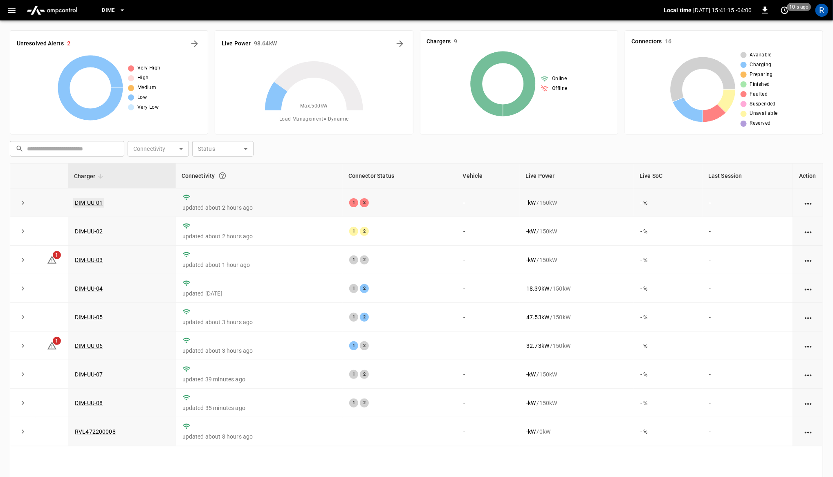
click at [100, 203] on link "DIM-UU-01" at bounding box center [88, 203] width 31 height 10
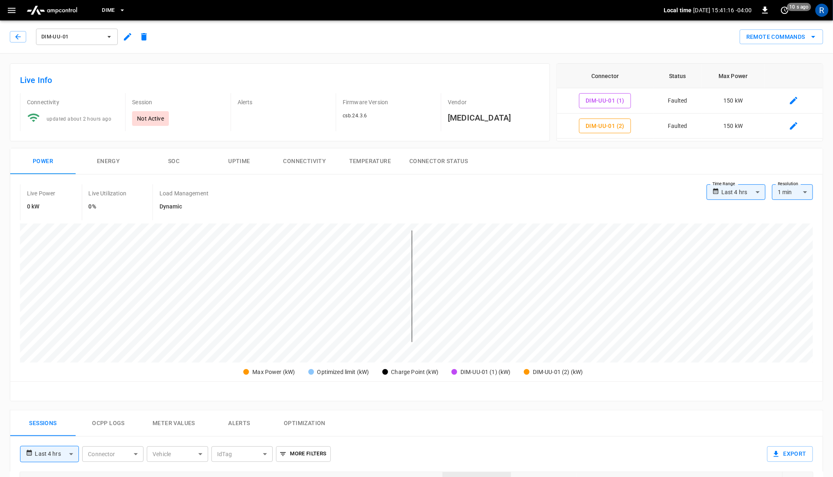
click at [130, 37] on icon "button" at bounding box center [128, 37] width 10 height 10
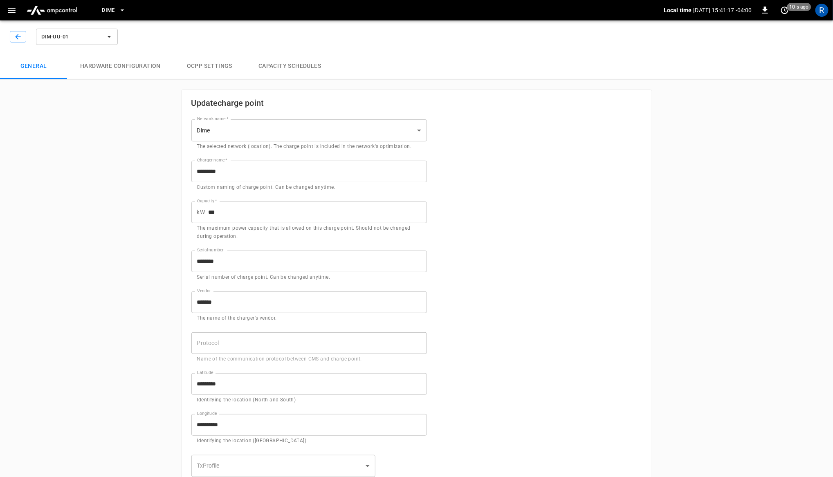
type input "**********"
